Goal: Use online tool/utility: Utilize a website feature to perform a specific function

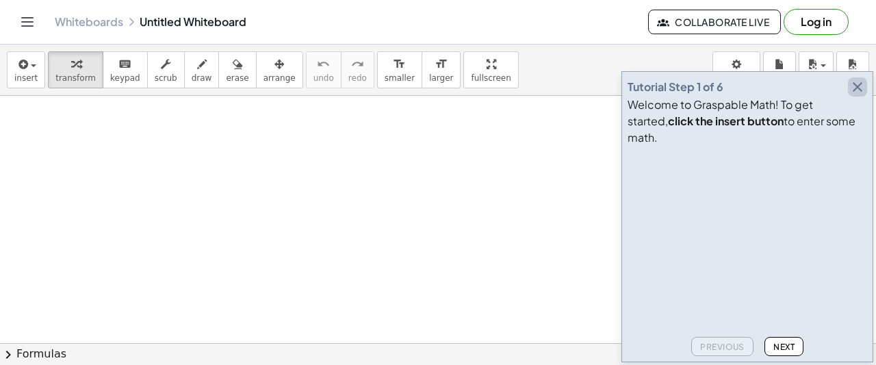
click at [861, 95] on icon "button" at bounding box center [857, 87] width 16 height 16
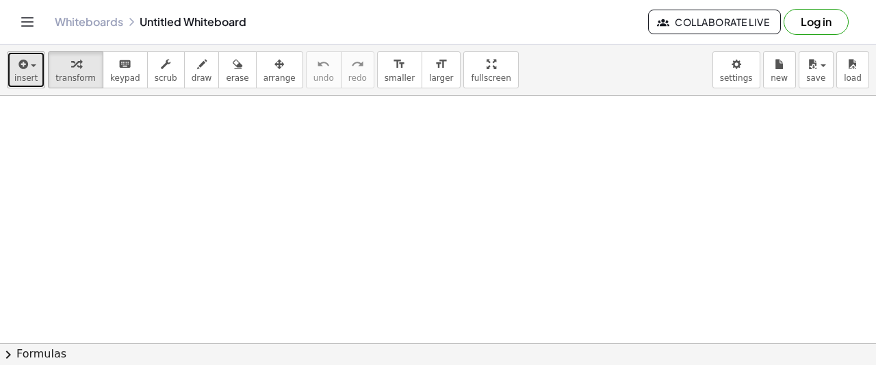
click at [31, 70] on button "insert" at bounding box center [26, 69] width 38 height 37
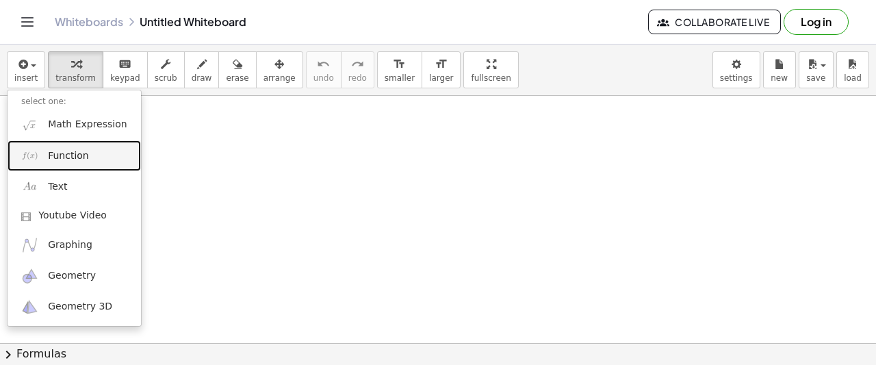
click at [83, 161] on link "Function" at bounding box center [74, 155] width 133 height 31
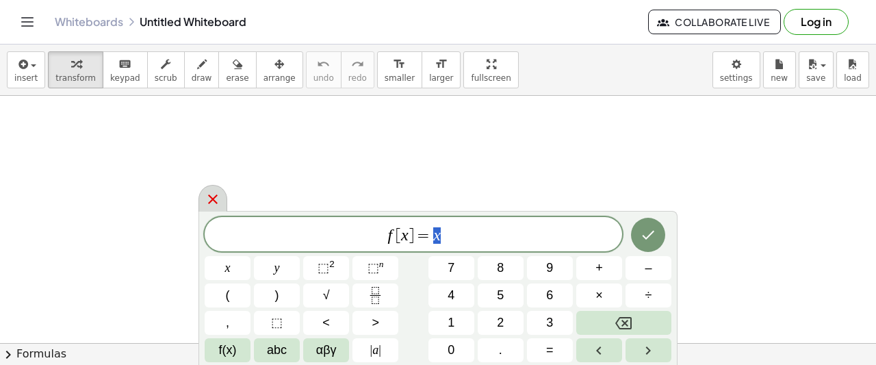
click at [210, 196] on icon at bounding box center [213, 199] width 16 height 16
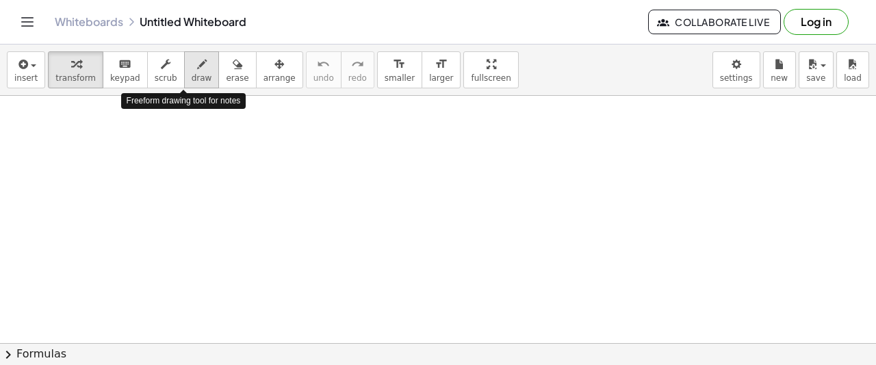
click at [192, 69] on div "button" at bounding box center [202, 63] width 21 height 16
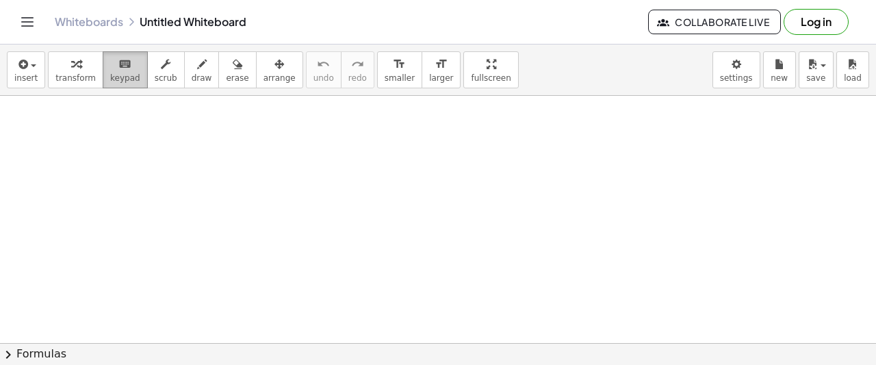
click at [110, 73] on span "keypad" at bounding box center [125, 78] width 30 height 10
click at [110, 74] on span "keypad" at bounding box center [125, 78] width 30 height 10
click at [120, 69] on div "keyboard" at bounding box center [125, 63] width 30 height 16
click at [167, 172] on div at bounding box center [438, 343] width 876 height 495
click at [161, 160] on div at bounding box center [438, 343] width 876 height 495
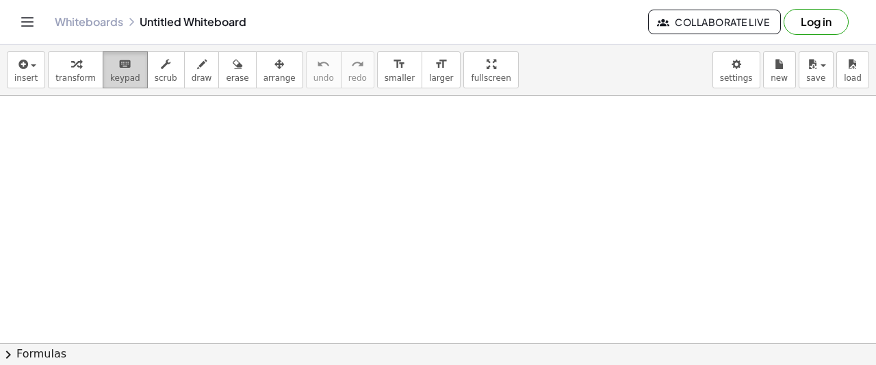
click at [118, 75] on span "keypad" at bounding box center [125, 78] width 30 height 10
click at [62, 73] on span "transform" at bounding box center [75, 78] width 40 height 10
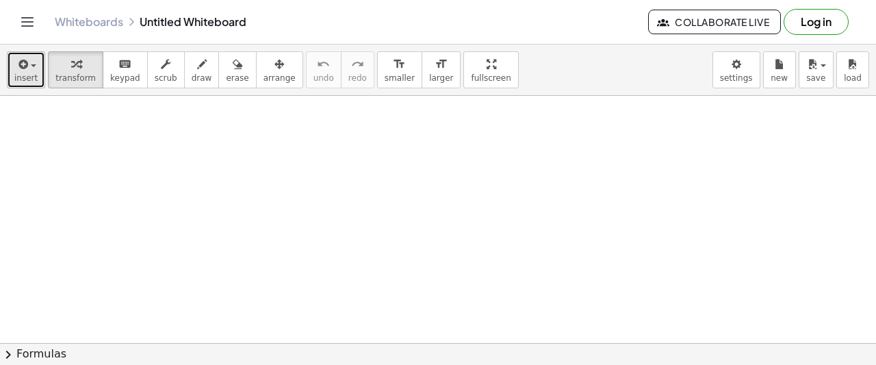
click at [33, 75] on span "insert" at bounding box center [25, 78] width 23 height 10
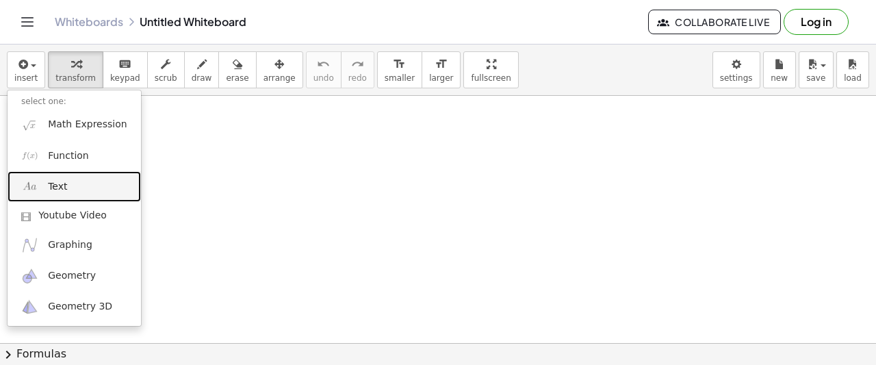
click at [96, 185] on link "Text" at bounding box center [74, 186] width 133 height 31
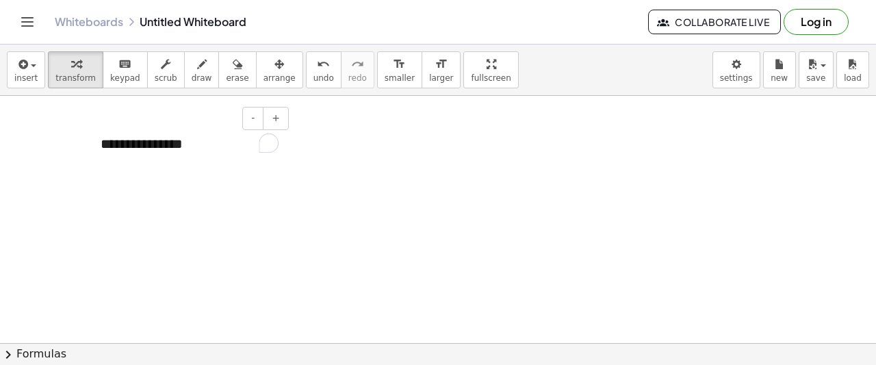
click at [196, 148] on div "**********" at bounding box center [189, 143] width 205 height 47
click at [282, 195] on div at bounding box center [438, 343] width 876 height 495
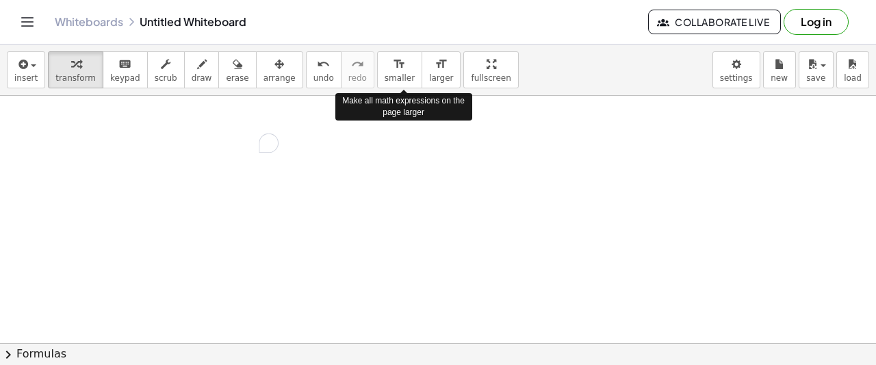
drag, startPoint x: 423, startPoint y: 65, endPoint x: 374, endPoint y: 88, distance: 54.2
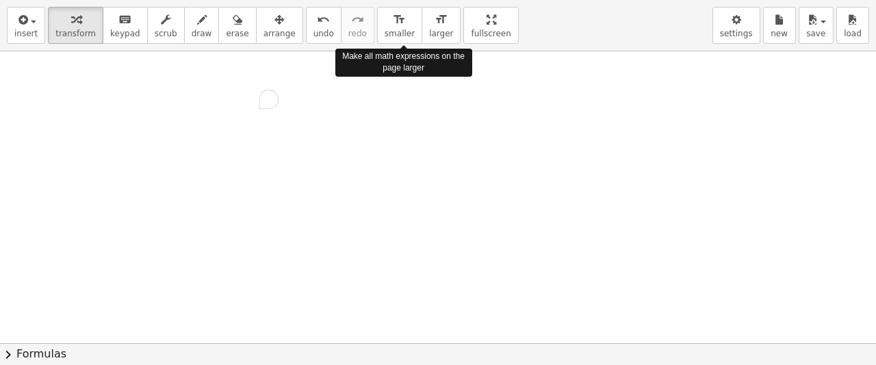
click at [374, 88] on div "insert select one: Math Expression Function Text Youtube Video Graphing Geometr…" at bounding box center [438, 182] width 876 height 365
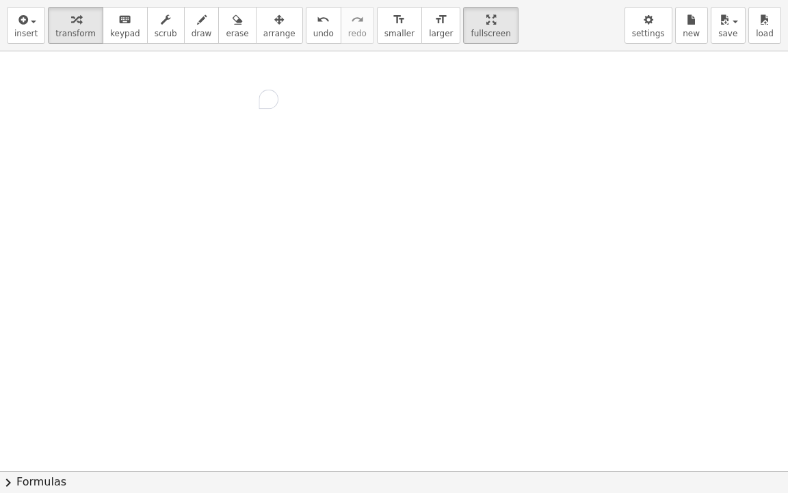
drag, startPoint x: 27, startPoint y: 75, endPoint x: 28, endPoint y: 96, distance: 21.3
click at [28, 96] on div at bounding box center [394, 470] width 788 height 839
click at [41, 400] on button "chevron_right Formulas" at bounding box center [394, 482] width 788 height 22
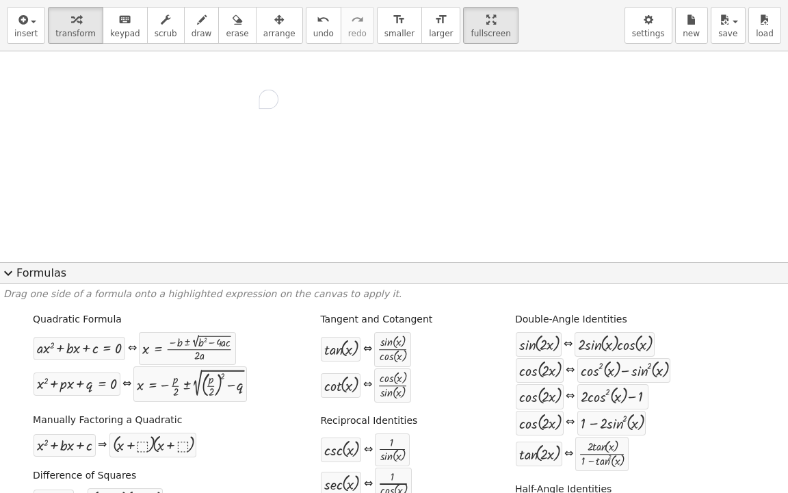
click at [24, 272] on button "expand_more Formulas" at bounding box center [394, 273] width 788 height 22
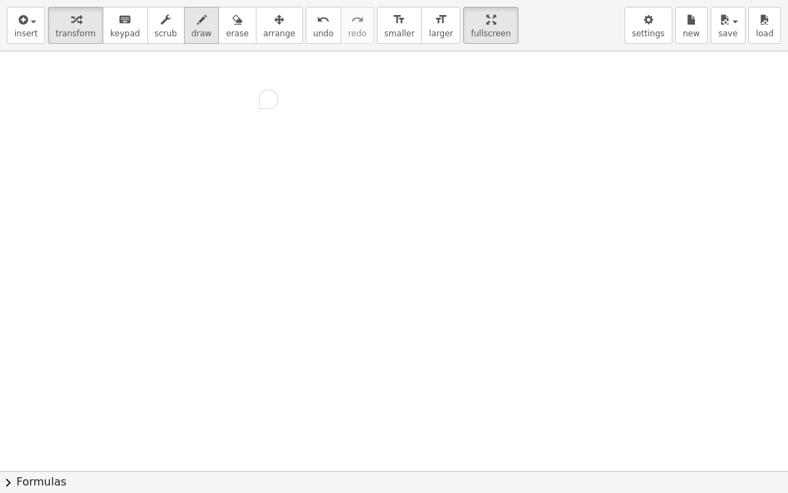
click at [192, 14] on div "button" at bounding box center [202, 19] width 21 height 16
drag, startPoint x: 35, startPoint y: 90, endPoint x: 51, endPoint y: 104, distance: 20.9
click at [51, 104] on div at bounding box center [394, 470] width 788 height 839
drag, startPoint x: 52, startPoint y: 88, endPoint x: 71, endPoint y: 96, distance: 20.8
click at [71, 96] on div at bounding box center [394, 470] width 788 height 839
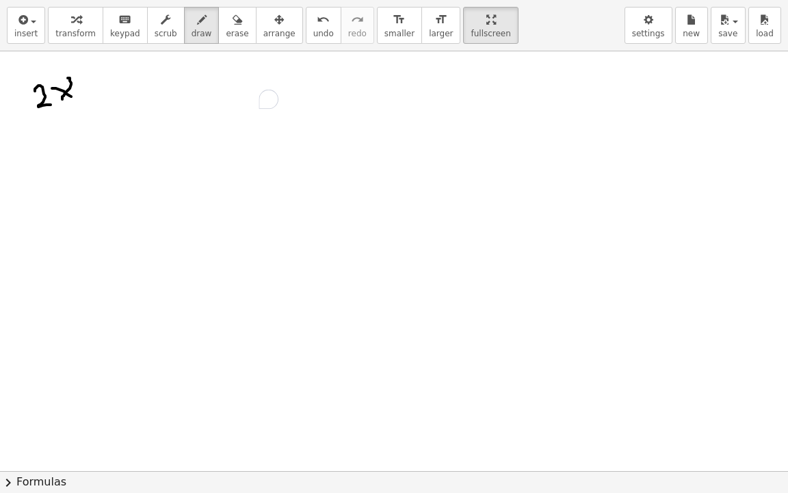
drag, startPoint x: 68, startPoint y: 77, endPoint x: 58, endPoint y: 102, distance: 26.4
click at [61, 101] on div at bounding box center [394, 470] width 788 height 839
click at [313, 33] on span "undo" at bounding box center [323, 34] width 21 height 10
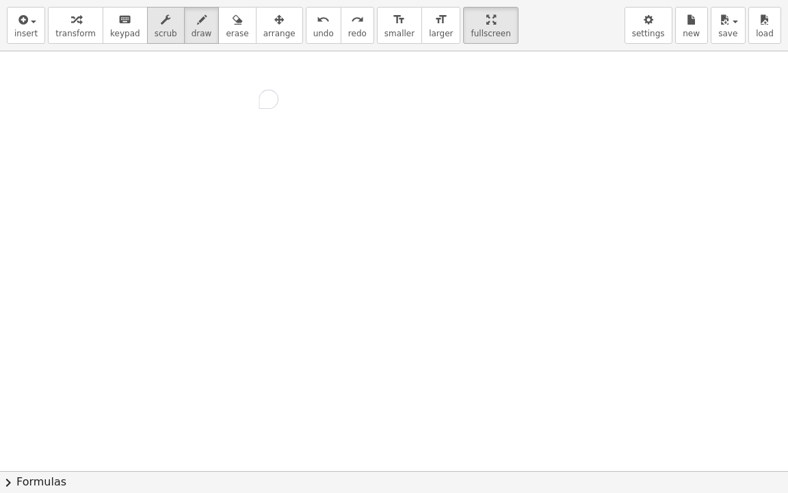
click at [147, 27] on button "scrub" at bounding box center [166, 25] width 38 height 37
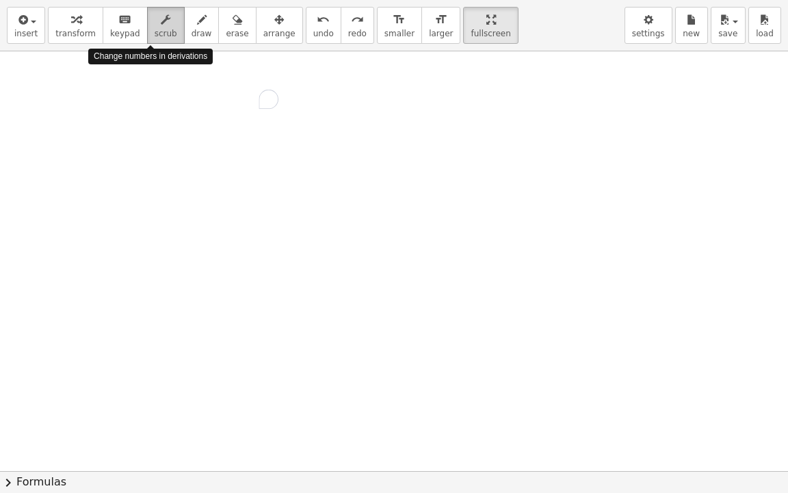
click at [147, 27] on button "scrub" at bounding box center [166, 25] width 38 height 37
click at [120, 29] on span "keypad" at bounding box center [125, 34] width 30 height 10
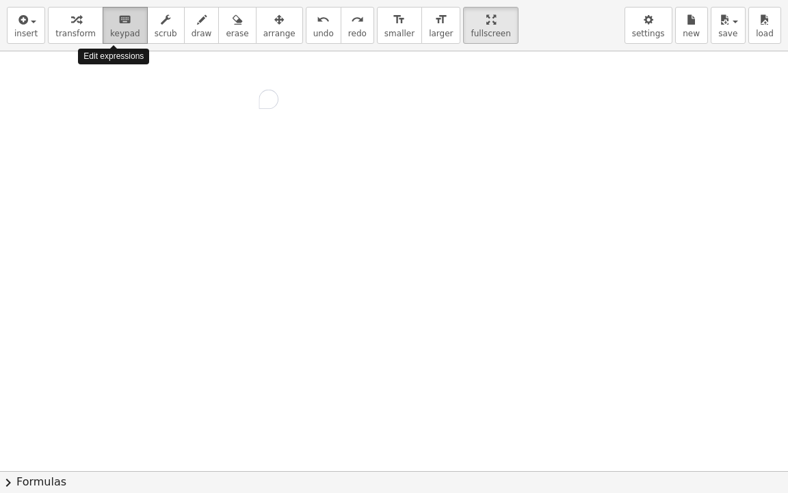
click at [120, 29] on span "keypad" at bounding box center [125, 34] width 30 height 10
drag, startPoint x: 75, startPoint y: 99, endPoint x: 98, endPoint y: 131, distance: 39.7
click at [99, 133] on div at bounding box center [394, 470] width 788 height 839
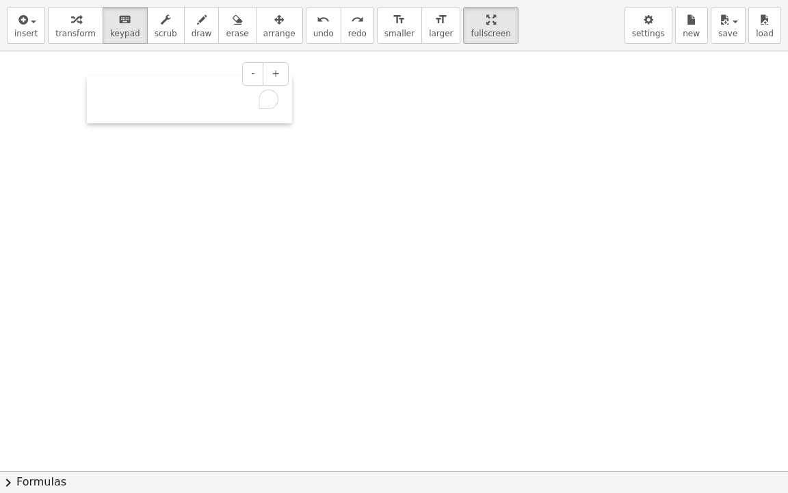
click at [98, 119] on div at bounding box center [94, 99] width 14 height 47
drag, startPoint x: 72, startPoint y: 125, endPoint x: 106, endPoint y: 145, distance: 39.9
click at [106, 145] on div at bounding box center [394, 470] width 788 height 839
click at [71, 25] on icon "button" at bounding box center [76, 20] width 10 height 16
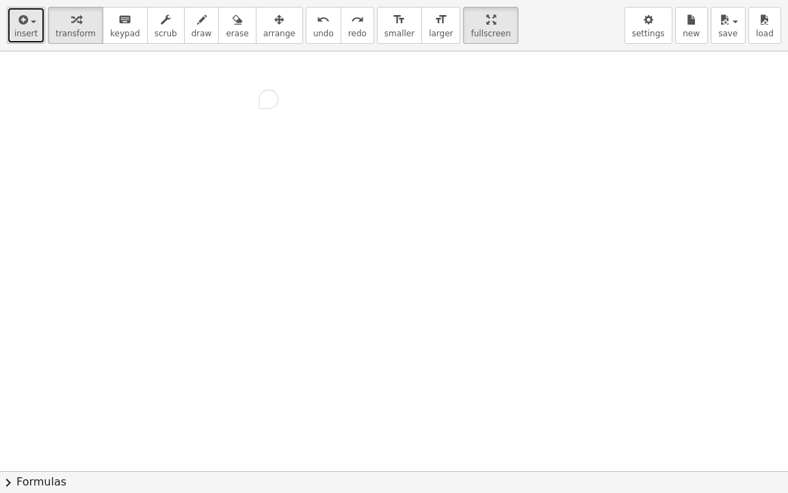
click at [40, 23] on button "insert" at bounding box center [26, 25] width 38 height 37
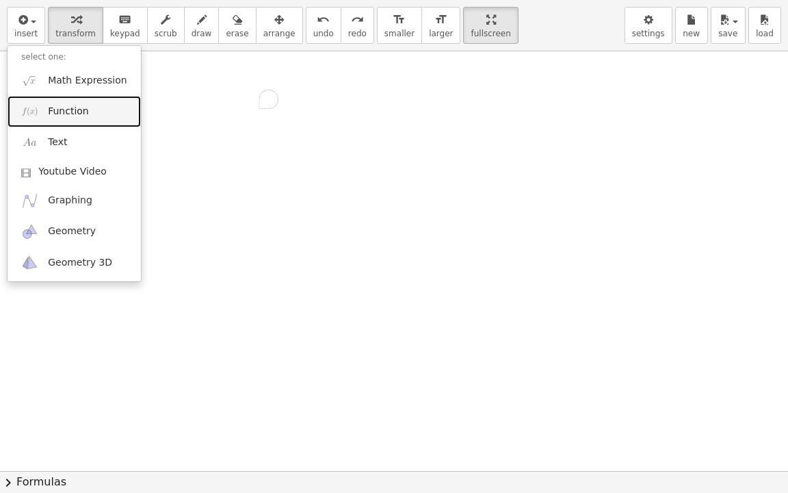
click at [87, 114] on link "Function" at bounding box center [74, 111] width 133 height 31
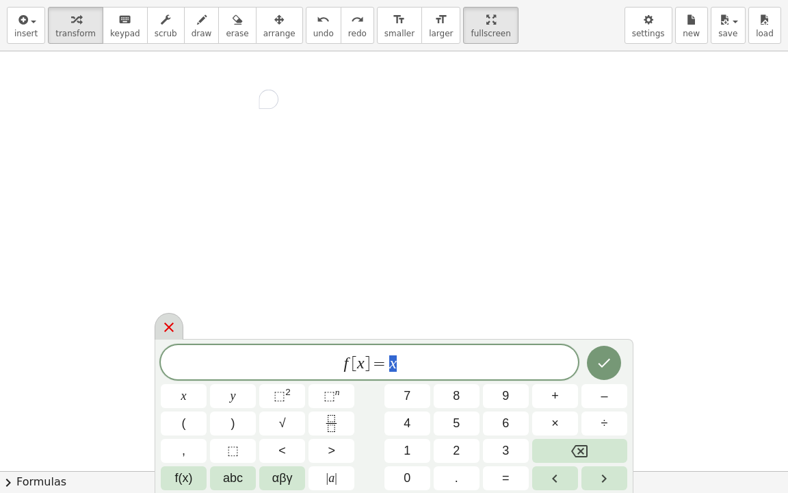
click at [164, 323] on icon at bounding box center [169, 327] width 16 height 16
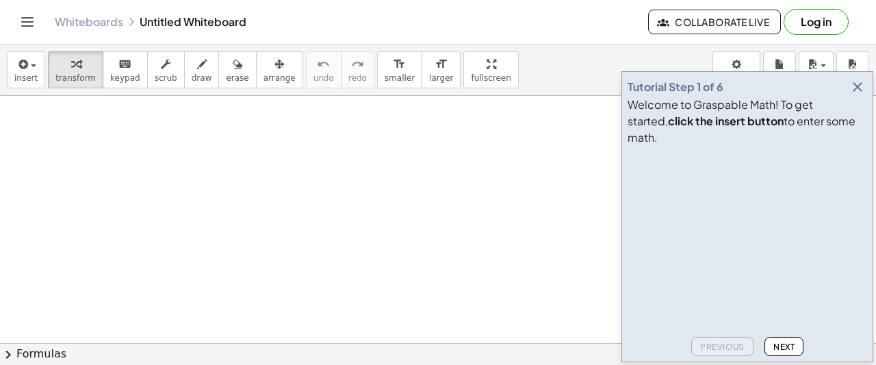
click at [859, 95] on icon "button" at bounding box center [857, 87] width 16 height 16
